Goal: Task Accomplishment & Management: Use online tool/utility

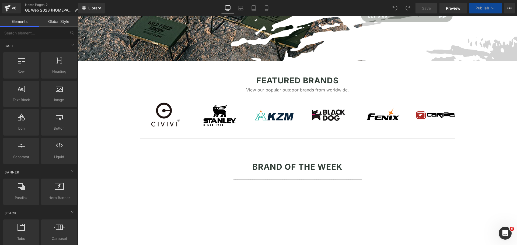
scroll to position [538, 0]
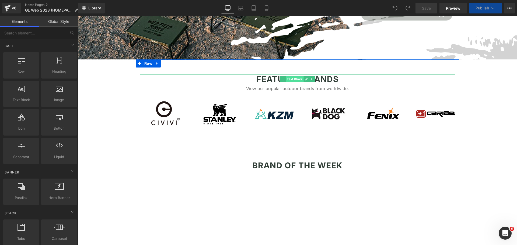
click at [288, 80] on span "Text Block" at bounding box center [294, 79] width 18 height 6
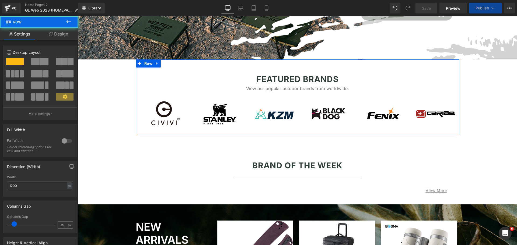
click at [367, 63] on div "Featured Brands Text Block View our popular outdoor brands from worldwide. Text…" at bounding box center [297, 96] width 323 height 75
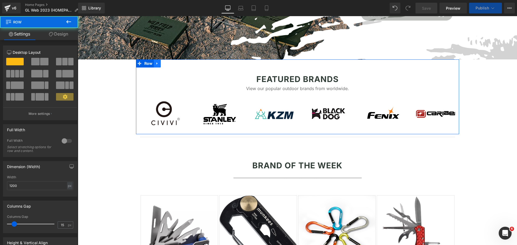
click at [156, 63] on icon at bounding box center [157, 63] width 4 height 4
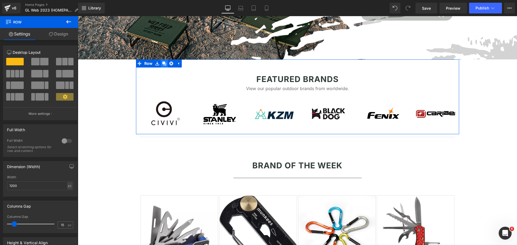
click at [162, 63] on icon at bounding box center [164, 64] width 4 height 4
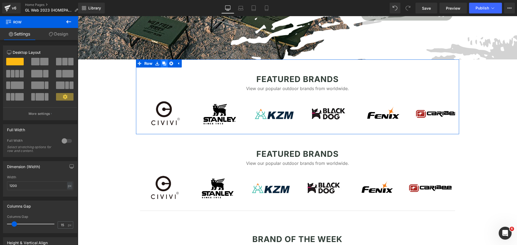
scroll to position [535, 0]
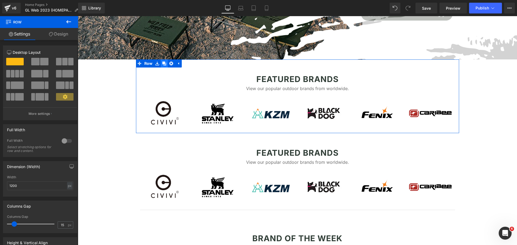
click at [162, 63] on icon at bounding box center [164, 64] width 4 height 4
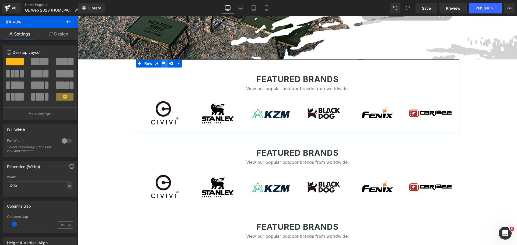
click at [162, 63] on icon at bounding box center [164, 64] width 4 height 4
click at [287, 79] on span "Text Block" at bounding box center [294, 79] width 18 height 6
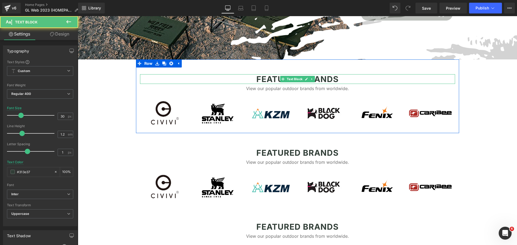
click at [336, 74] on p "Featured Brands" at bounding box center [297, 79] width 315 height 10
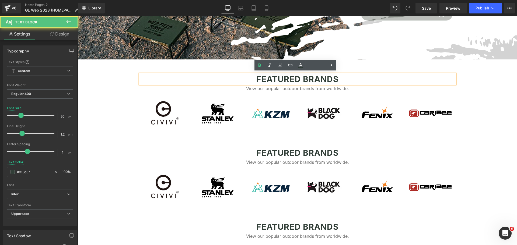
click at [333, 77] on b "Featured Brands" at bounding box center [297, 79] width 82 height 10
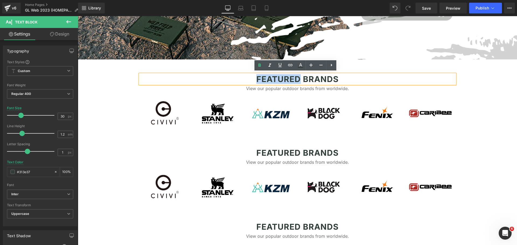
drag, startPoint x: 298, startPoint y: 78, endPoint x: 256, endPoint y: 82, distance: 41.6
click at [256, 82] on b "Featured Brands" at bounding box center [297, 79] width 82 height 10
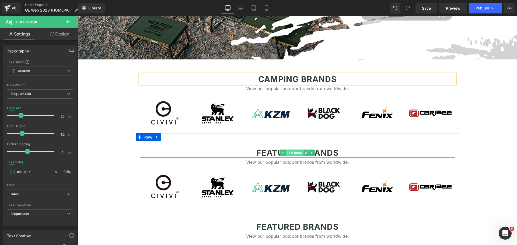
click at [287, 153] on span "Text Block" at bounding box center [294, 153] width 18 height 6
click at [263, 153] on b "Featured Brands" at bounding box center [297, 153] width 82 height 10
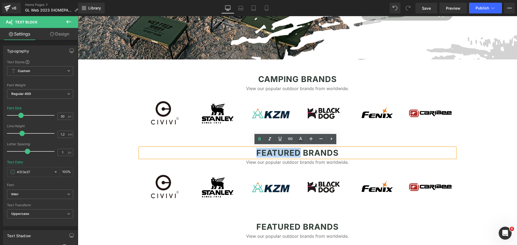
drag, startPoint x: 298, startPoint y: 151, endPoint x: 243, endPoint y: 151, distance: 54.9
click at [243, 151] on p "Featured Brands" at bounding box center [297, 153] width 315 height 10
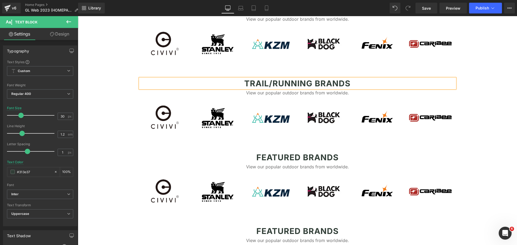
scroll to position [607, 0]
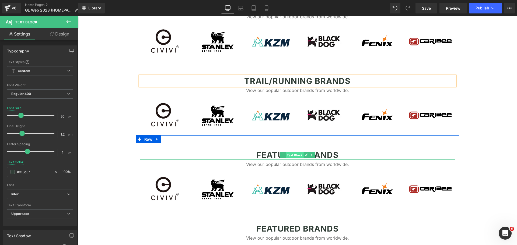
click at [295, 154] on span "Text Block" at bounding box center [294, 155] width 18 height 6
click at [259, 153] on b "Featured Brands" at bounding box center [297, 155] width 82 height 10
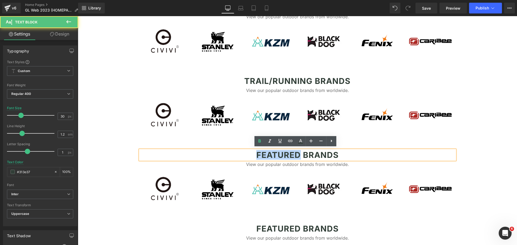
drag, startPoint x: 297, startPoint y: 154, endPoint x: 252, endPoint y: 154, distance: 44.4
click at [252, 154] on p "Featured Brands" at bounding box center [297, 155] width 315 height 10
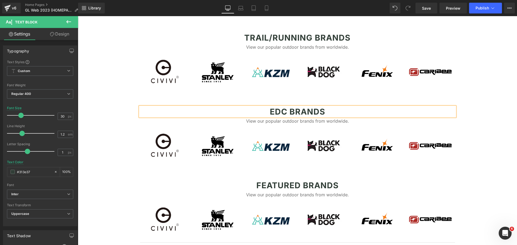
scroll to position [661, 0]
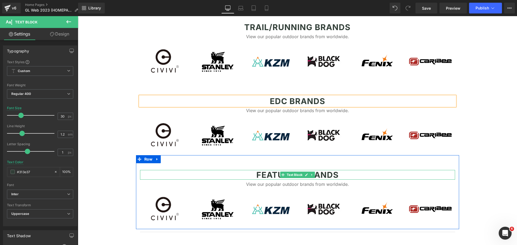
click at [295, 172] on div "Featured Brands Text Block" at bounding box center [297, 175] width 315 height 10
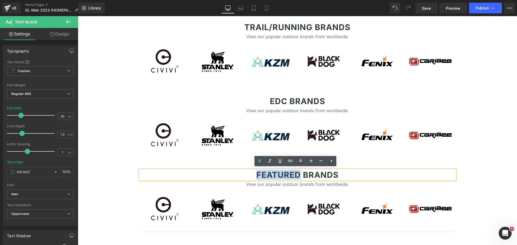
drag, startPoint x: 293, startPoint y: 174, endPoint x: 250, endPoint y: 173, distance: 42.8
click at [250, 173] on p "Featured Brands" at bounding box center [297, 175] width 315 height 10
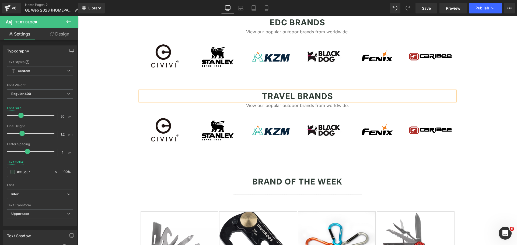
scroll to position [768, 0]
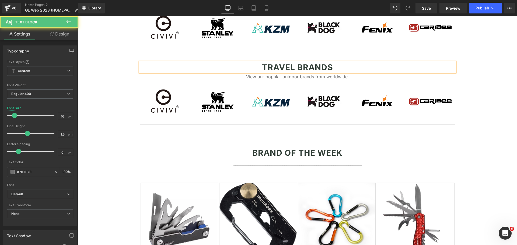
click at [253, 72] on div "View our popular outdoor brands from worldwide. Text Block" at bounding box center [297, 78] width 315 height 13
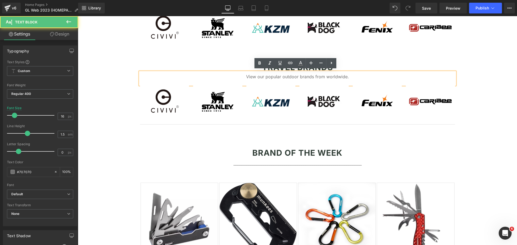
click at [78, 16] on div at bounding box center [78, 16] width 0 height 0
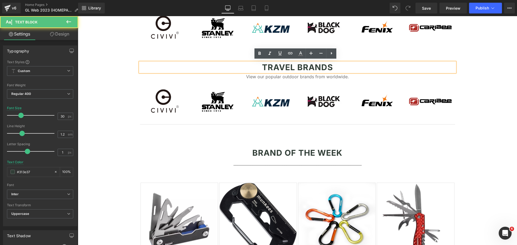
click at [283, 66] on b "TRAVEL Brands" at bounding box center [297, 67] width 71 height 10
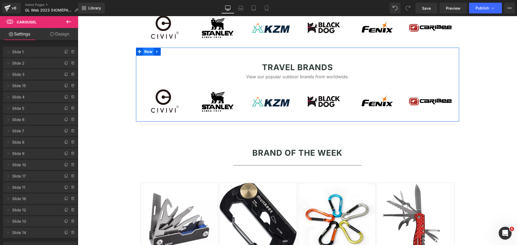
click at [146, 51] on span "Row" at bounding box center [148, 52] width 11 height 8
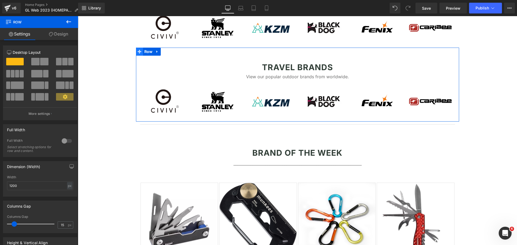
click at [137, 51] on icon at bounding box center [139, 52] width 4 height 4
click at [149, 50] on span "Row" at bounding box center [148, 52] width 11 height 8
click at [155, 50] on icon at bounding box center [157, 52] width 4 height 4
click at [162, 52] on icon at bounding box center [164, 52] width 4 height 4
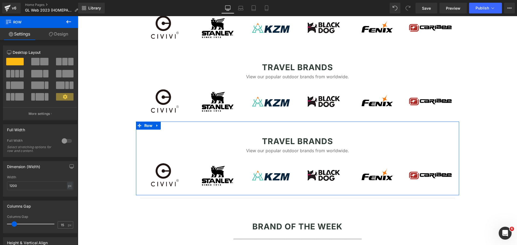
click at [298, 142] on span "Text Block" at bounding box center [294, 141] width 18 height 6
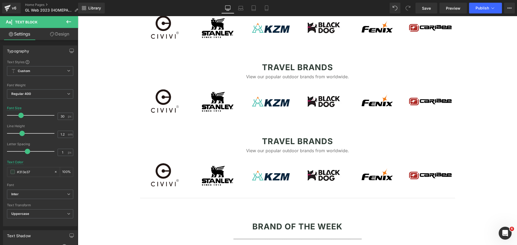
click at [289, 139] on span "Text Block" at bounding box center [294, 141] width 18 height 6
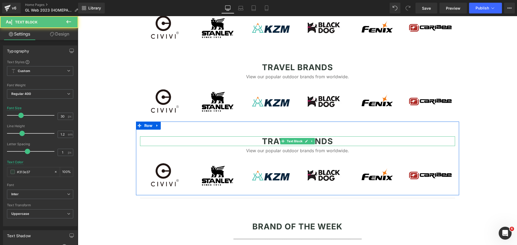
click at [269, 142] on b "TRAVEL Brands" at bounding box center [297, 141] width 71 height 10
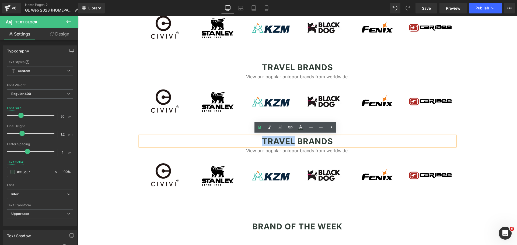
drag, startPoint x: 291, startPoint y: 141, endPoint x: 259, endPoint y: 141, distance: 32.6
click at [259, 141] on p "TRAVEL Brands" at bounding box center [297, 141] width 315 height 10
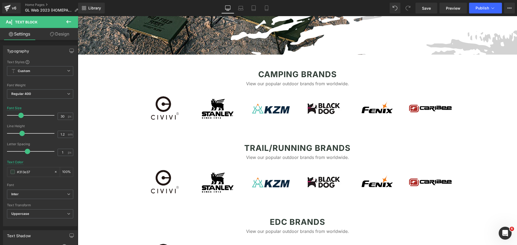
scroll to position [517, 0]
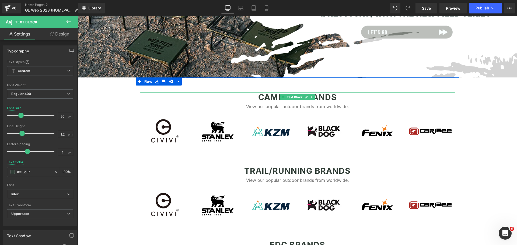
click at [260, 95] on b "CAMPING Brands" at bounding box center [297, 97] width 79 height 10
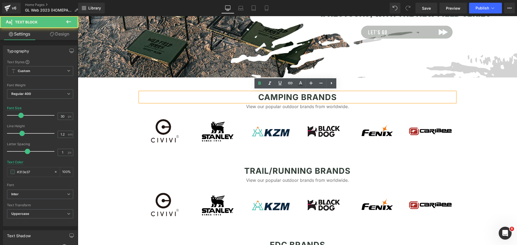
click at [255, 96] on p "CAMPING Brands" at bounding box center [297, 97] width 315 height 10
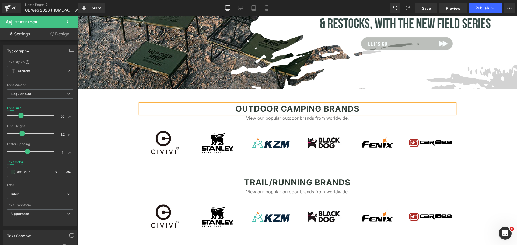
scroll to position [499, 0]
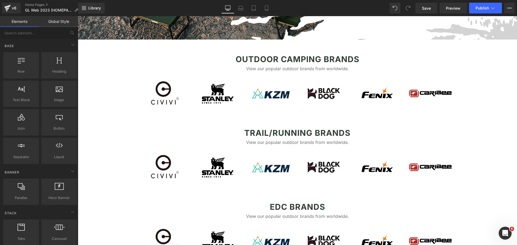
scroll to position [553, 0]
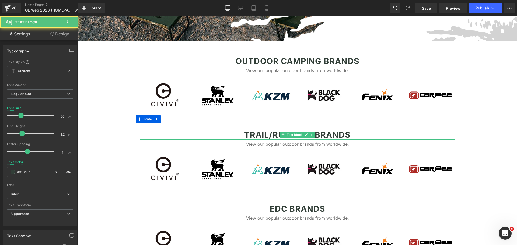
click at [271, 132] on b "TRAIL/RUNNING Brands" at bounding box center [297, 135] width 106 height 10
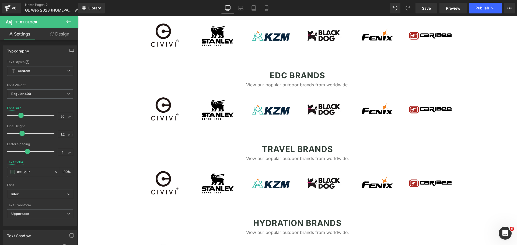
scroll to position [696, 0]
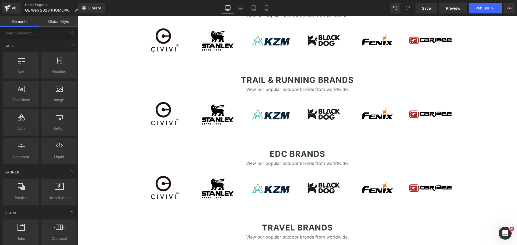
scroll to position [607, 0]
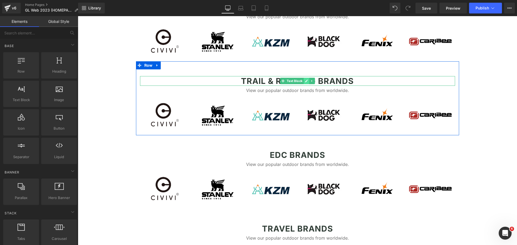
click at [306, 79] on icon at bounding box center [306, 80] width 3 height 3
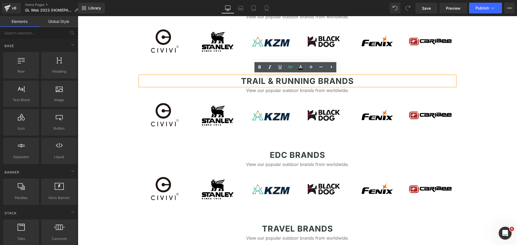
click at [293, 81] on b "TRAIL & RUNNING Brands" at bounding box center [297, 81] width 113 height 10
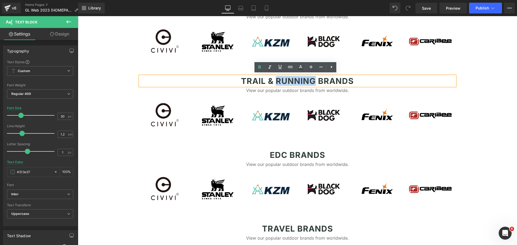
drag, startPoint x: 273, startPoint y: 79, endPoint x: 312, endPoint y: 76, distance: 38.3
click at [312, 76] on b "TRAIL & RUNNING Brands" at bounding box center [297, 81] width 113 height 10
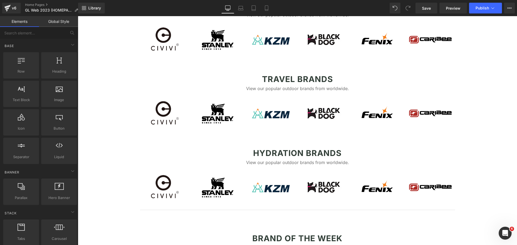
scroll to position [758, 0]
